Goal: Transaction & Acquisition: Obtain resource

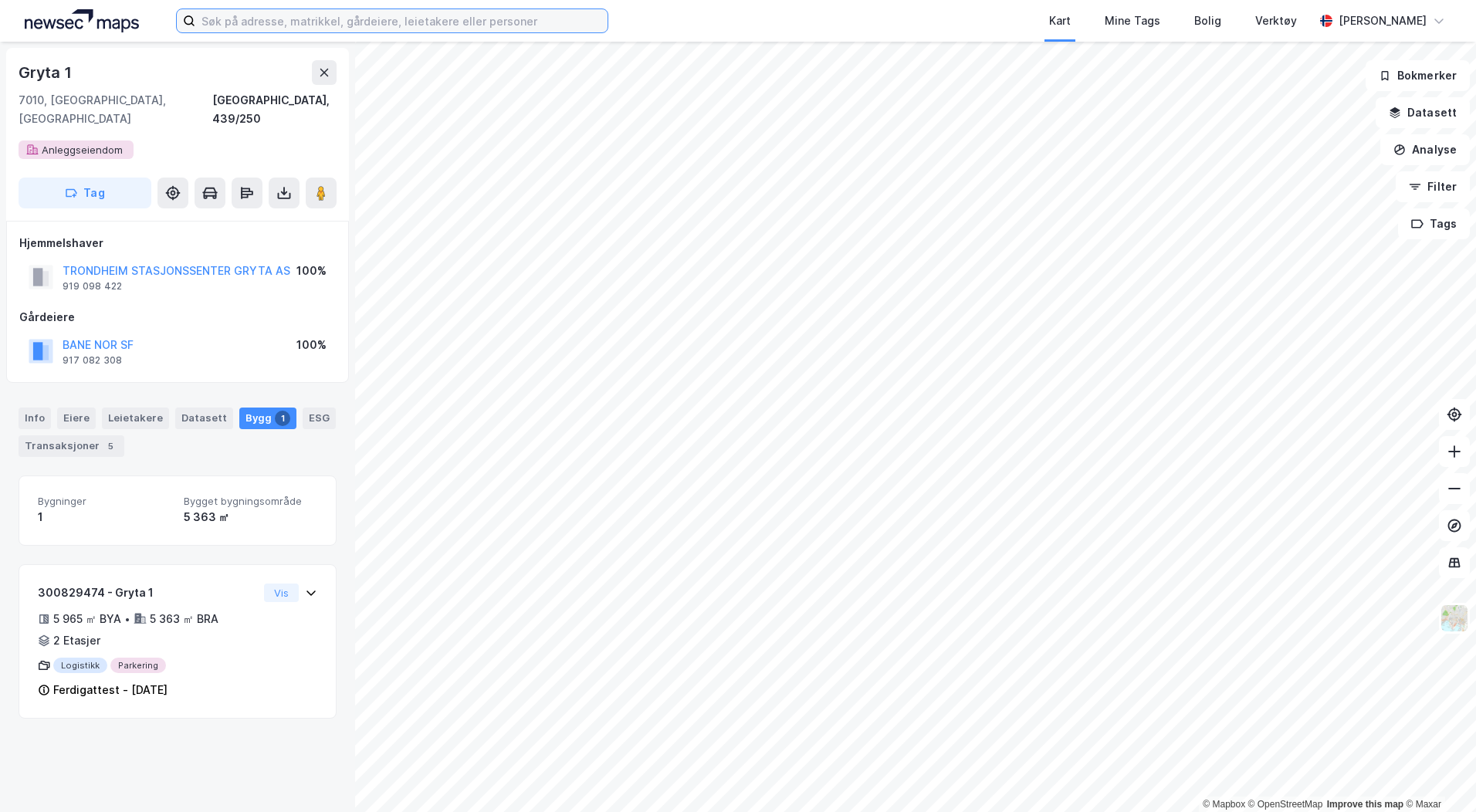
click at [287, 19] on input at bounding box center [401, 20] width 412 height 23
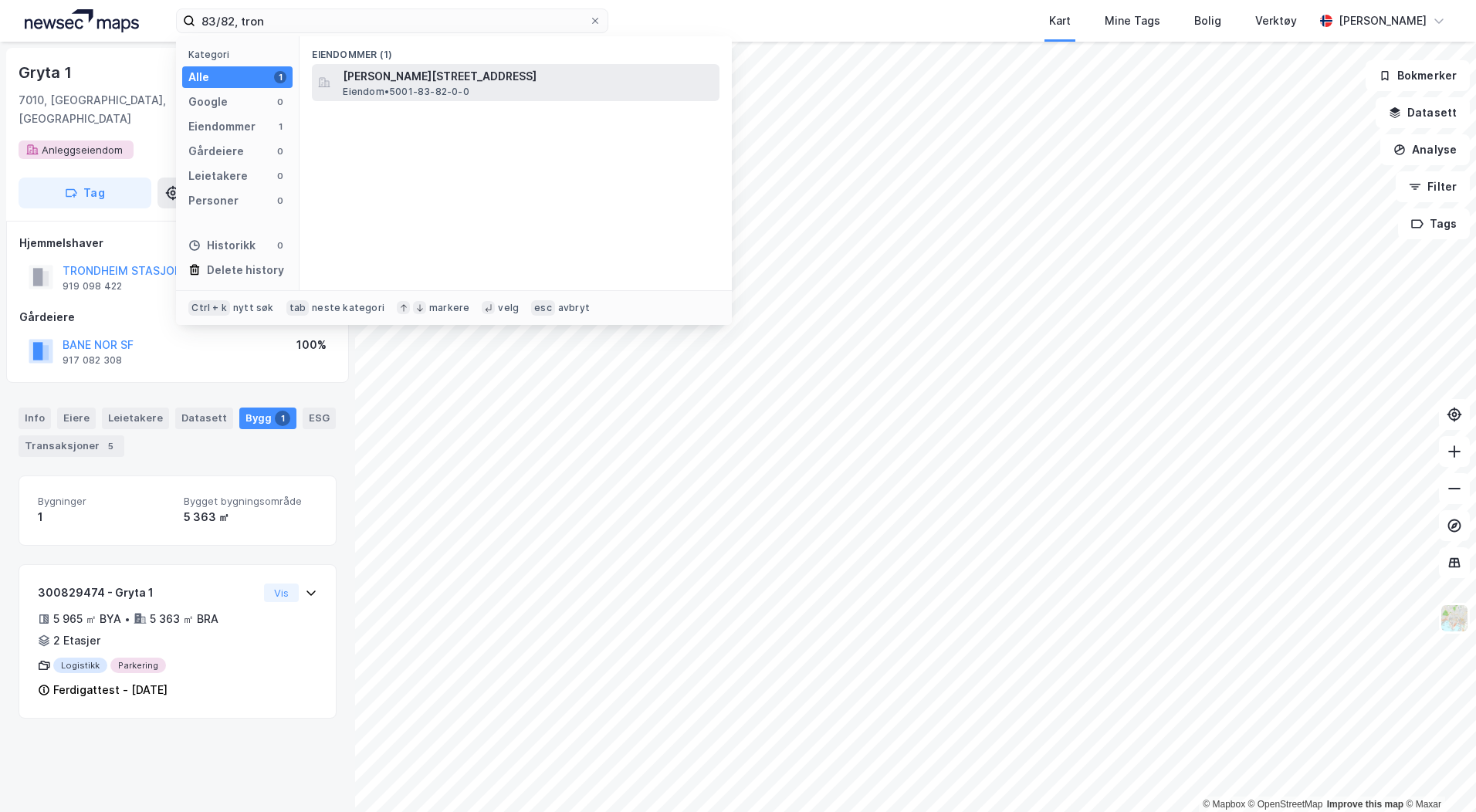
click at [435, 77] on span "[PERSON_NAME][STREET_ADDRESS]" at bounding box center [527, 76] width 370 height 19
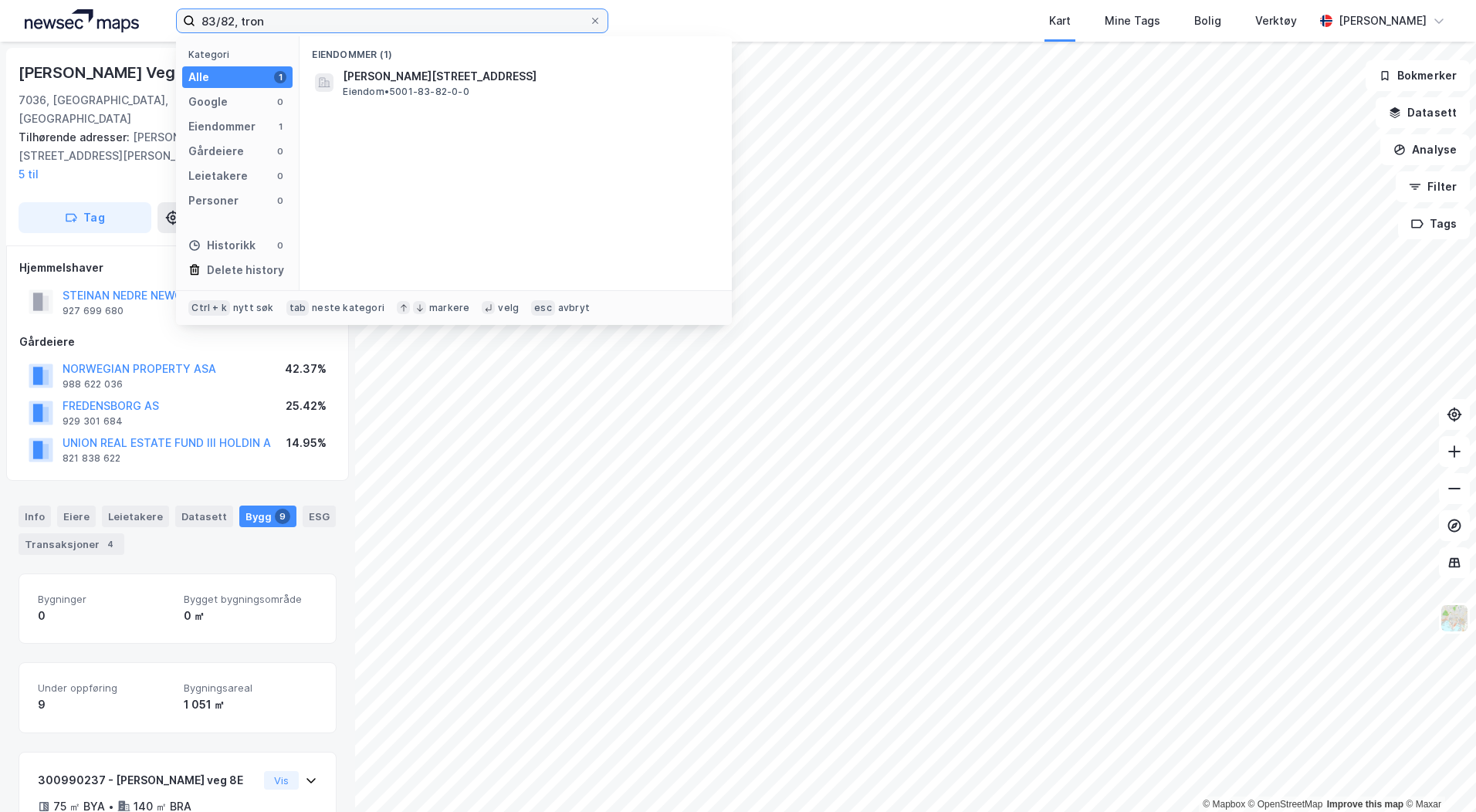
click at [229, 18] on input "83/82, tron" at bounding box center [392, 20] width 393 height 23
type input "83/81, tron"
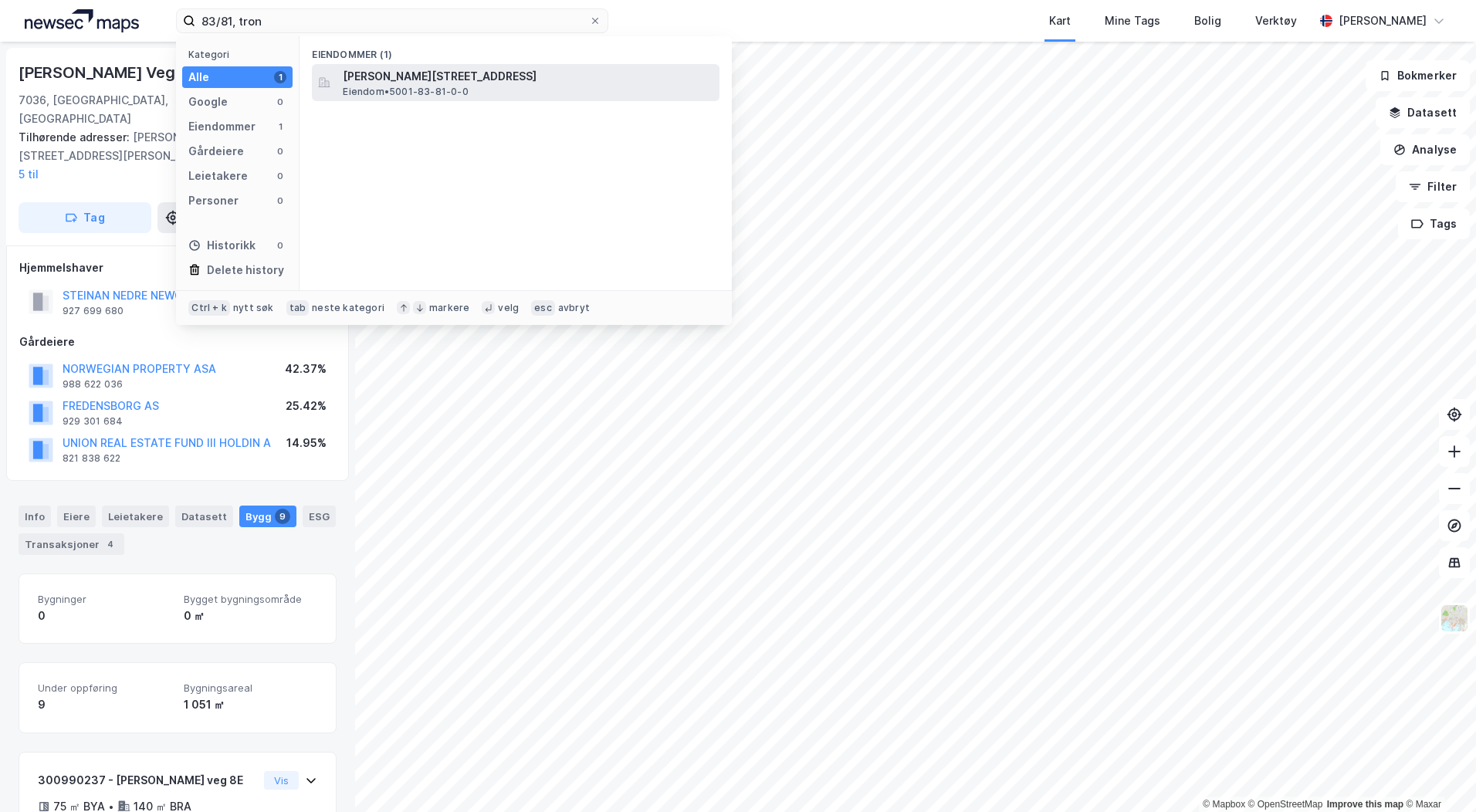
click at [381, 81] on span "[PERSON_NAME][STREET_ADDRESS]" at bounding box center [527, 76] width 370 height 19
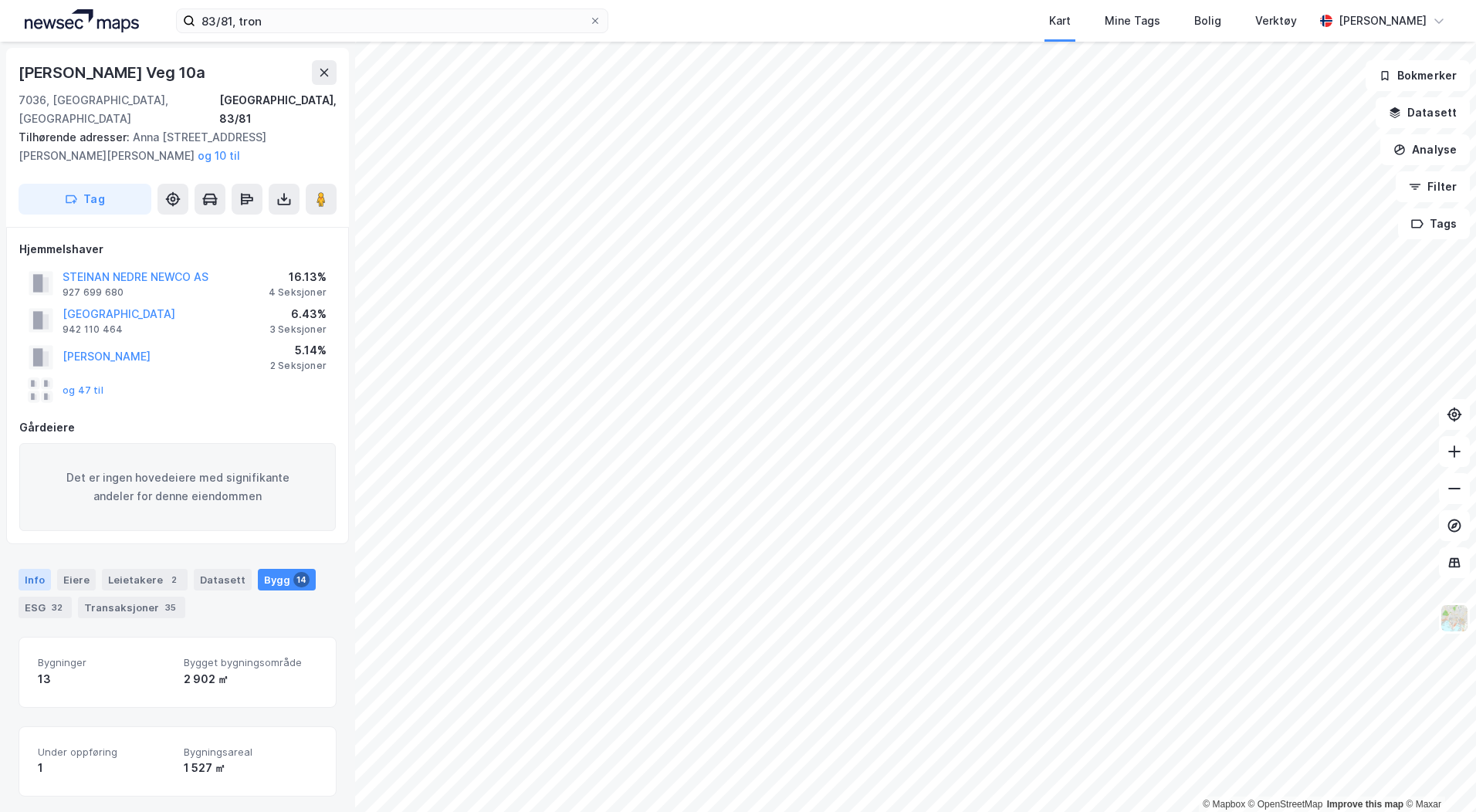
click at [35, 569] on div "Info" at bounding box center [35, 579] width 32 height 21
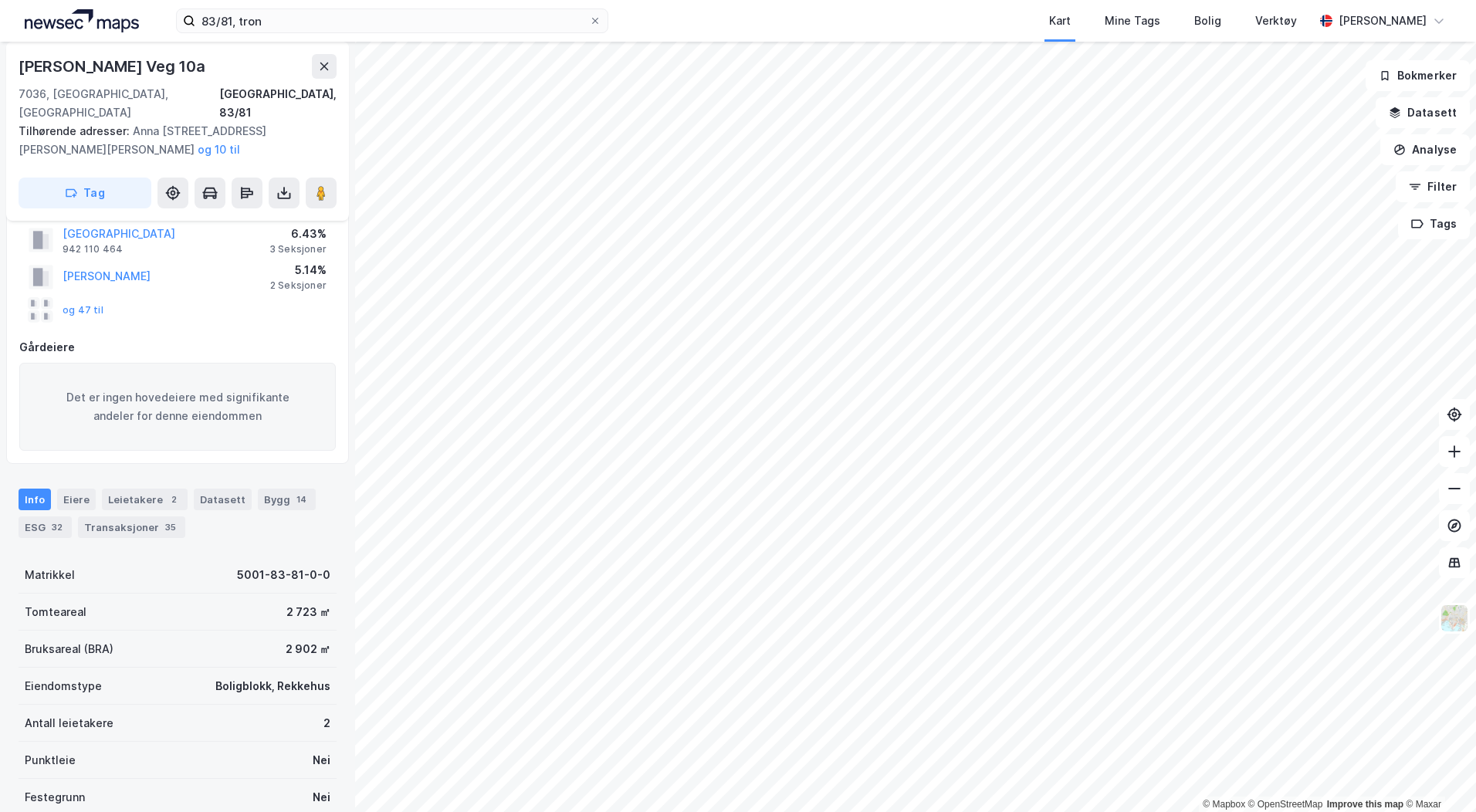
scroll to position [37, 0]
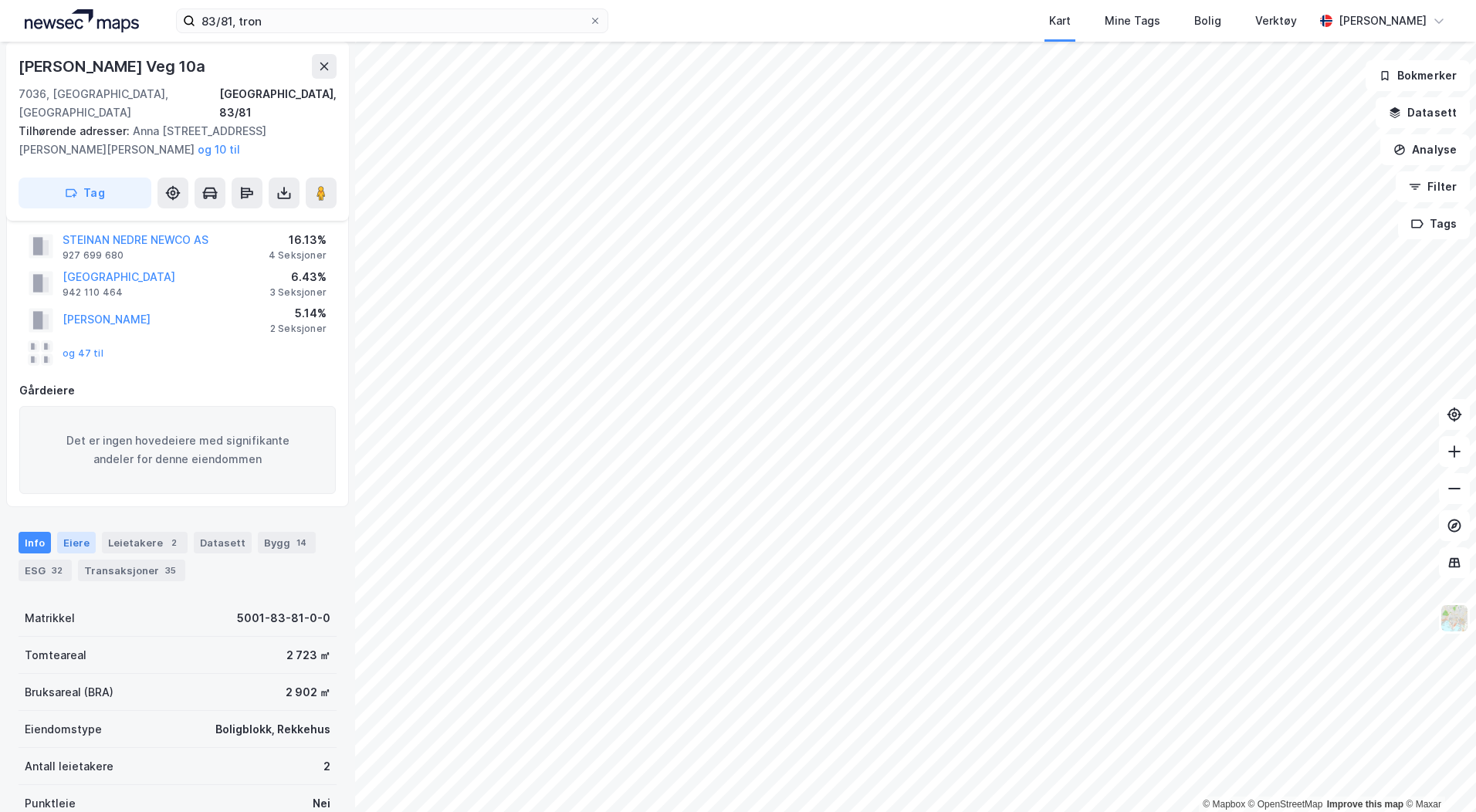
click at [69, 531] on div "Eiere" at bounding box center [76, 542] width 39 height 21
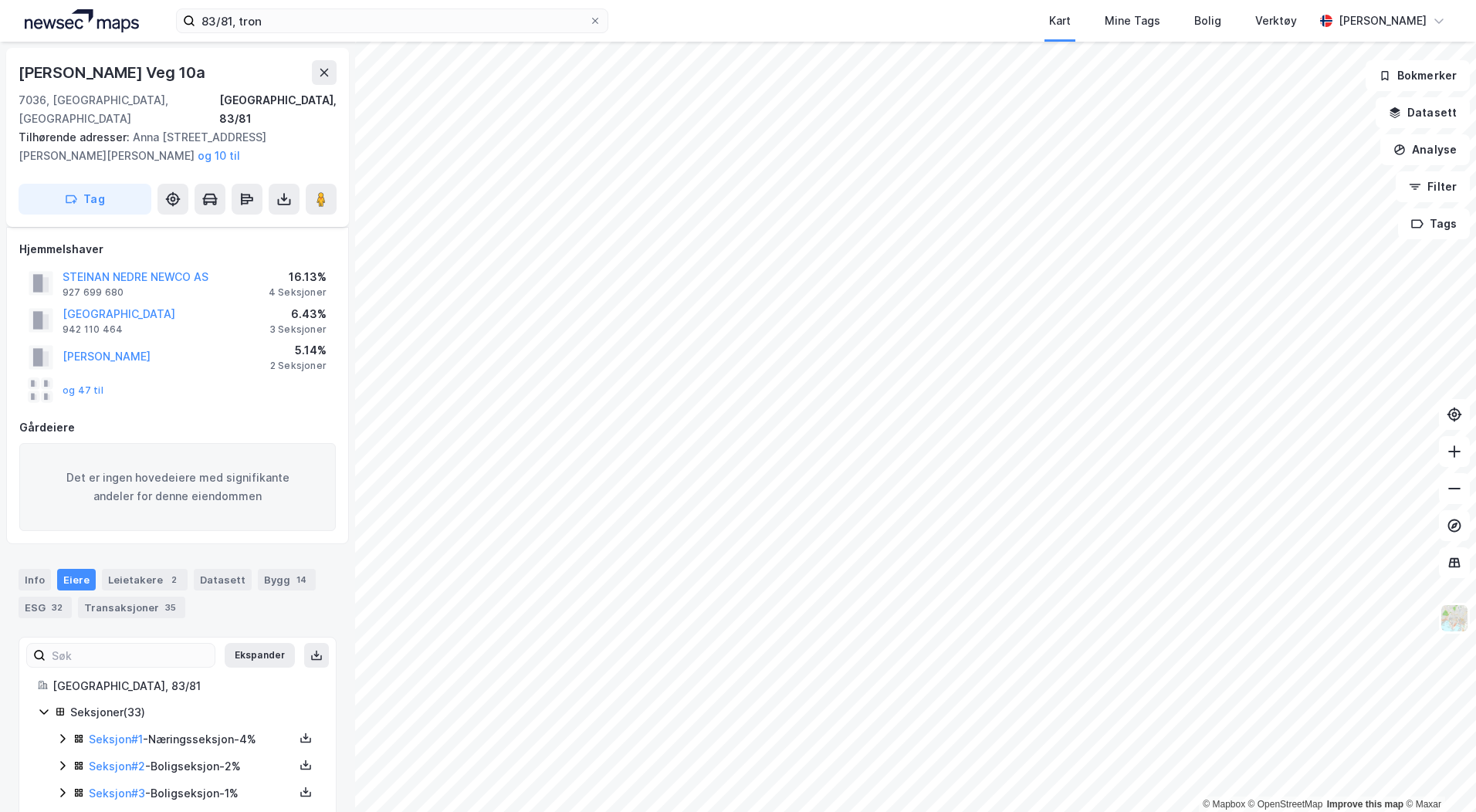
scroll to position [77, 0]
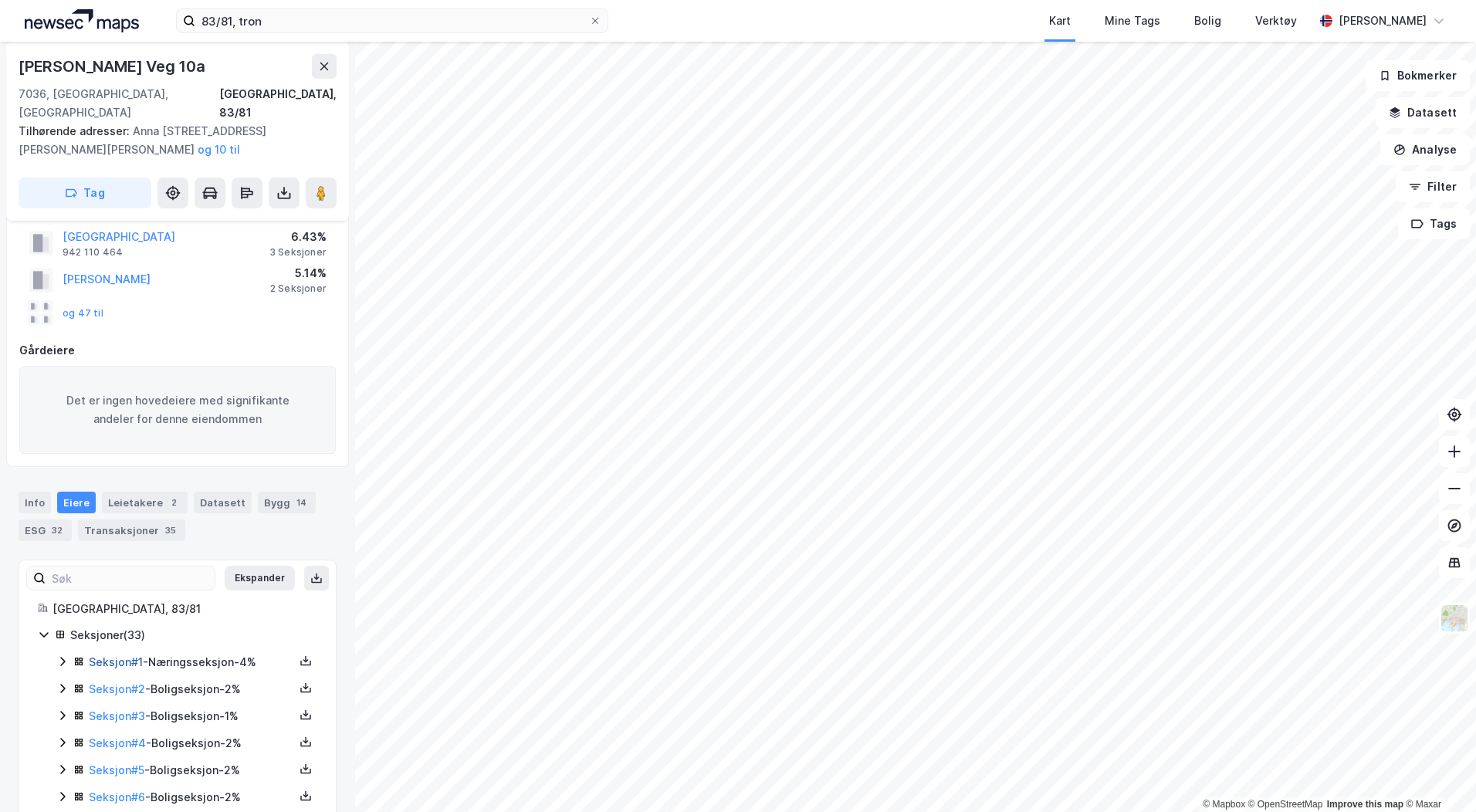
click at [117, 655] on link "Seksjon # 1" at bounding box center [116, 661] width 54 height 13
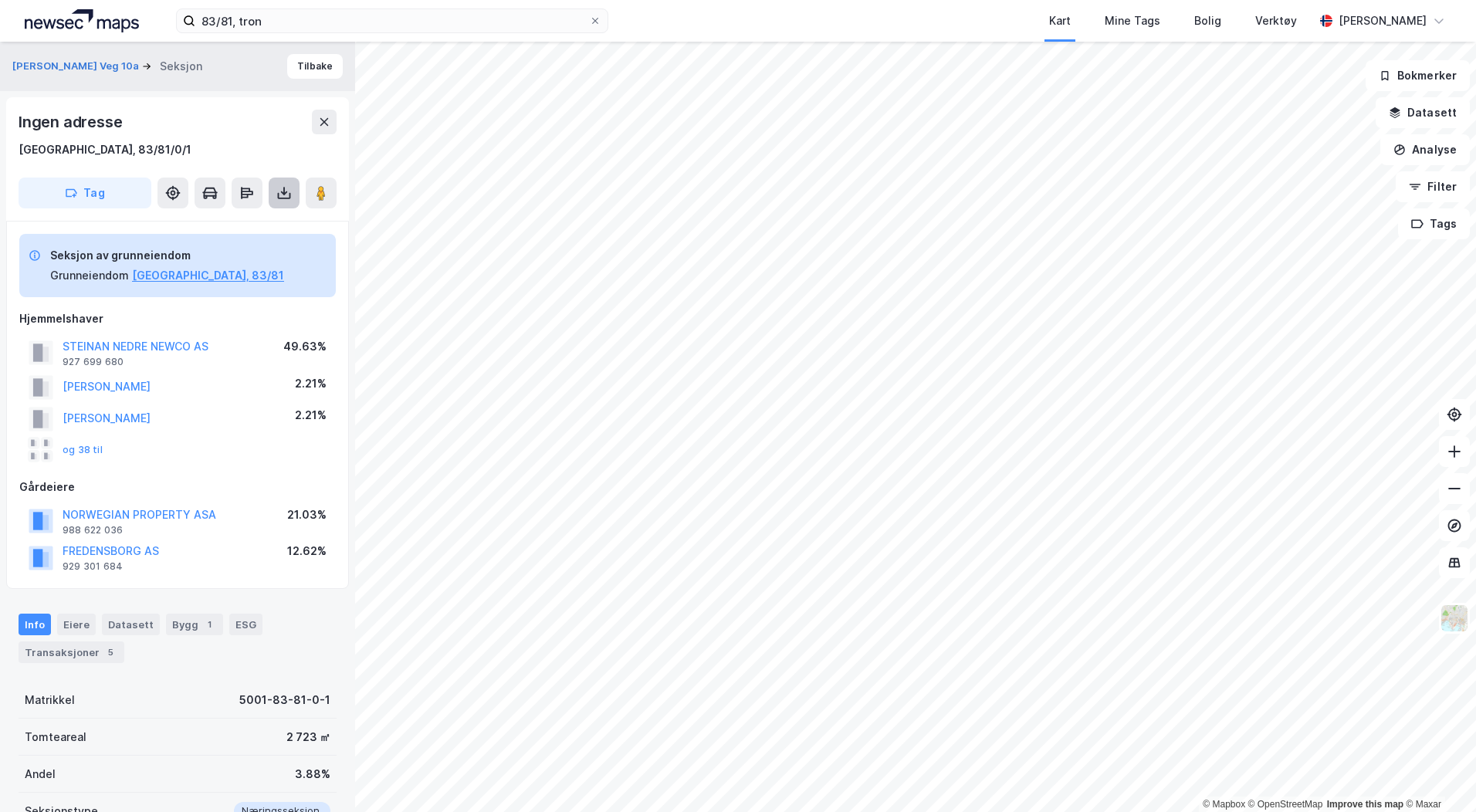
click at [287, 183] on button at bounding box center [284, 192] width 31 height 31
click at [232, 228] on div "Last ned grunnbok" at bounding box center [208, 224] width 90 height 13
